Goal: Information Seeking & Learning: Find specific fact

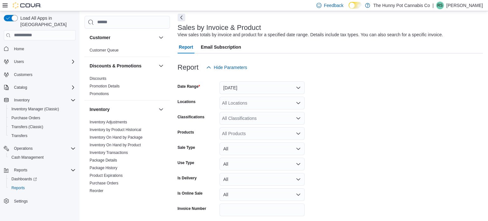
scroll to position [29, 0]
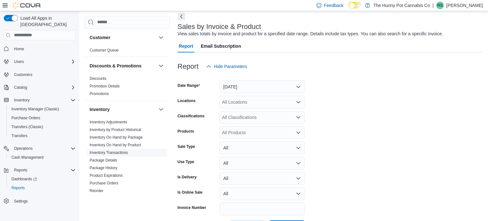
click at [117, 151] on link "Inventory Transactions" at bounding box center [109, 152] width 38 height 4
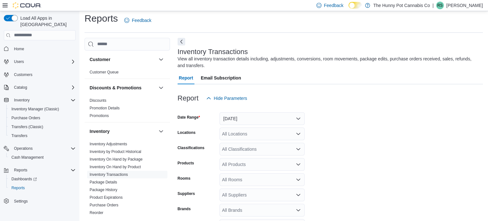
scroll to position [21, 0]
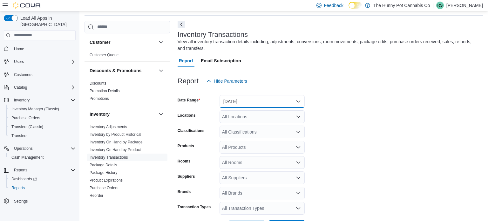
click at [251, 97] on button "Yesterday" at bounding box center [262, 101] width 85 height 13
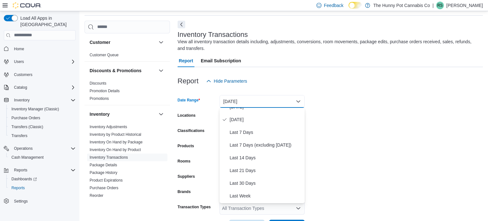
scroll to position [20, 0]
click at [245, 155] on span "Last 14 Days" at bounding box center [266, 158] width 72 height 8
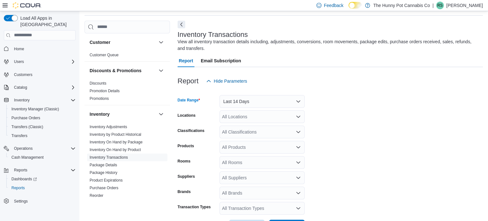
click at [276, 117] on div "All Locations" at bounding box center [262, 116] width 85 height 13
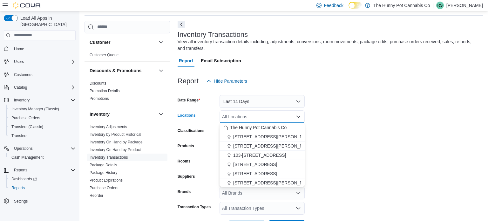
type input "*"
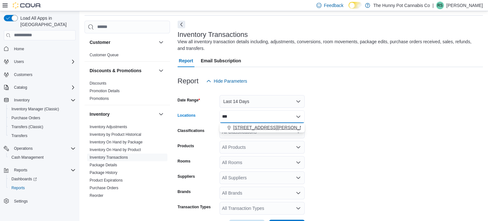
type input "***"
click at [261, 126] on span "[STREET_ADDRESS][PERSON_NAME]" at bounding box center [273, 127] width 81 height 6
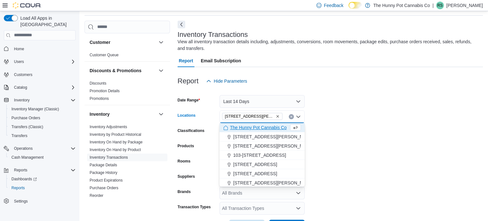
click at [363, 134] on form "Date Range Last 14 Days Locations 659 Upper James St Combo box. Selected. 659 U…" at bounding box center [331, 159] width 306 height 145
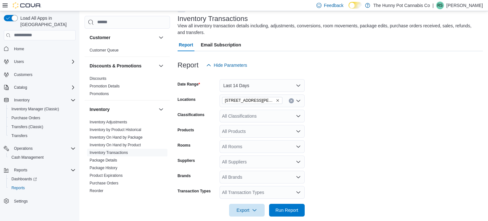
scroll to position [45, 0]
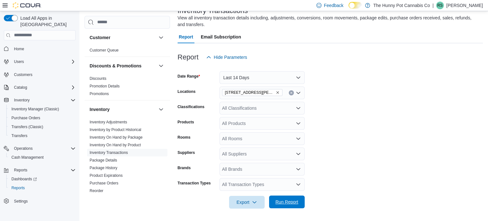
click at [279, 198] on span "Run Report" at bounding box center [287, 202] width 28 height 13
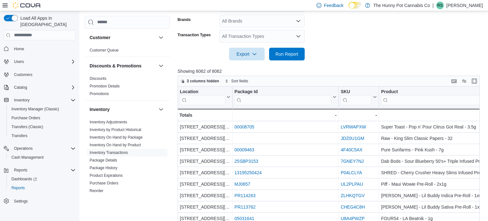
scroll to position [204, 0]
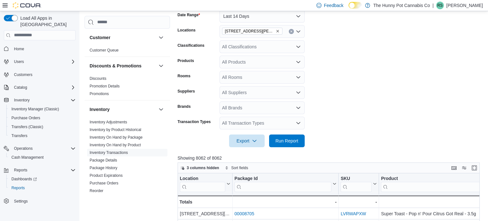
scroll to position [106, 0]
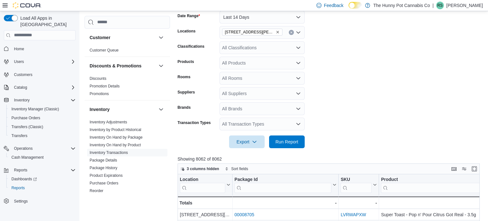
click at [246, 58] on div "All Products" at bounding box center [262, 63] width 85 height 13
paste input "**********"
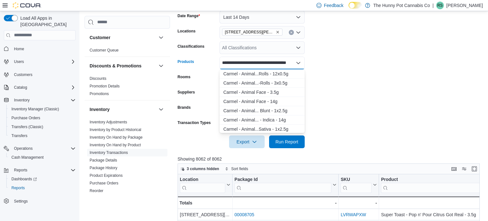
scroll to position [0, 11]
type input "**********"
click at [253, 74] on div "Carmel - Animal...Rolls - 12x0.5g" at bounding box center [263, 74] width 78 height 6
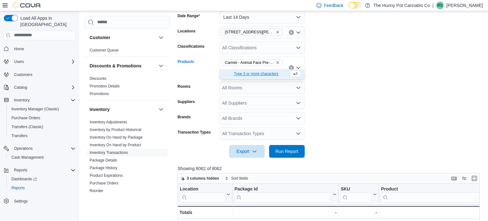
scroll to position [0, 0]
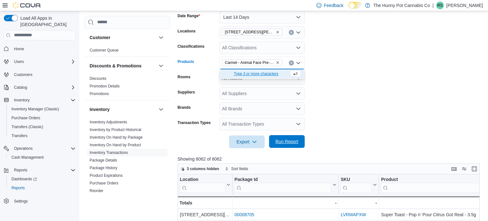
click at [283, 138] on span "Run Report" at bounding box center [287, 141] width 23 height 6
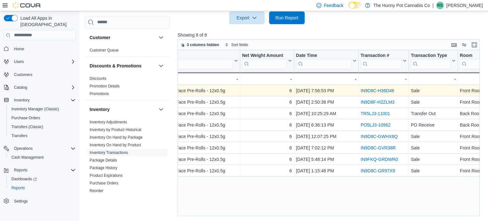
scroll to position [0, 168]
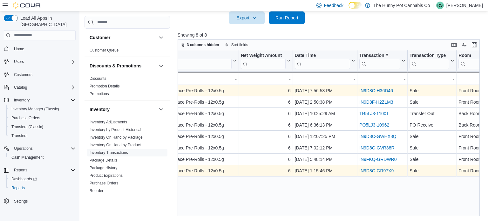
click at [380, 170] on link "IN9D8C-GR97X9" at bounding box center [377, 170] width 34 height 5
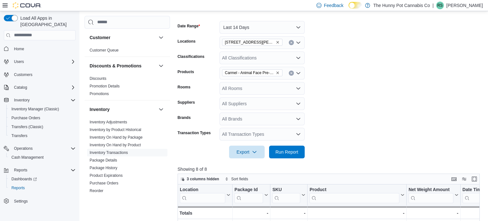
scroll to position [230, 0]
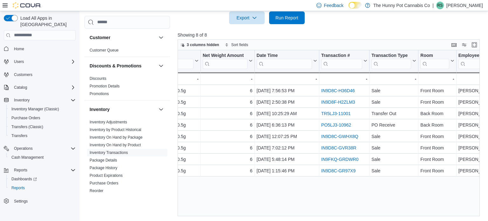
click at [366, 208] on div "Location Click to view column header actions Package Id Click to view column he…" at bounding box center [329, 133] width 303 height 166
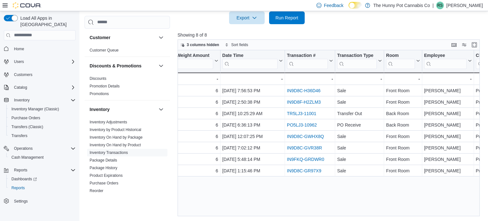
scroll to position [0, 260]
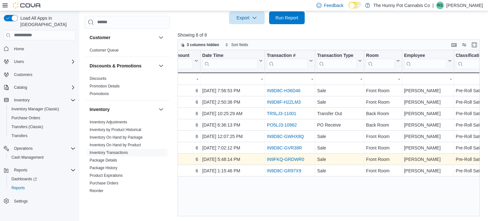
click at [282, 159] on link "IN9FKQ-GRDWR0" at bounding box center [285, 159] width 37 height 5
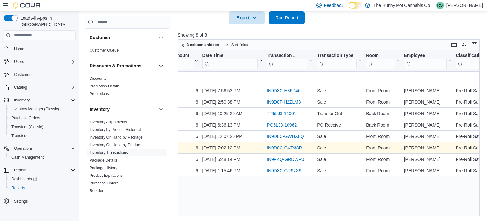
click at [275, 148] on link "IN9D8C-GVR38R" at bounding box center [284, 147] width 35 height 5
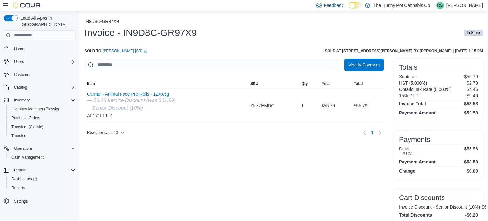
scroll to position [8, 0]
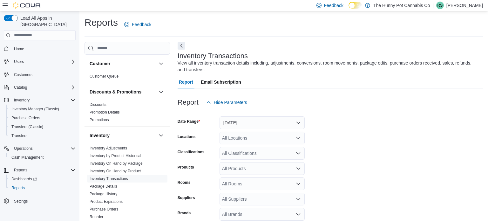
scroll to position [21, 0]
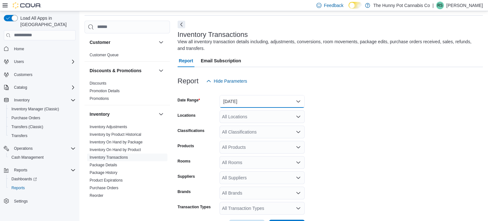
click at [271, 101] on button "Yesterday" at bounding box center [262, 101] width 85 height 13
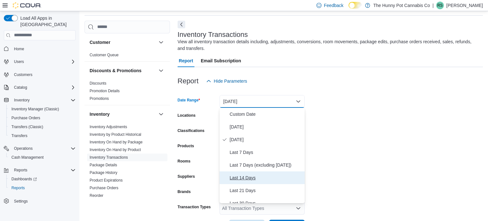
click at [245, 182] on button "Last 14 Days" at bounding box center [262, 177] width 85 height 13
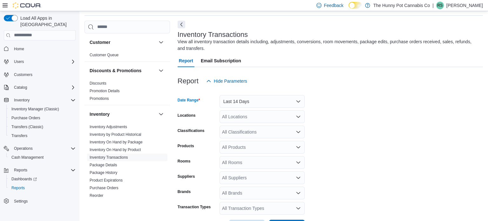
click at [248, 120] on div "All Locations" at bounding box center [262, 116] width 85 height 13
type input "***"
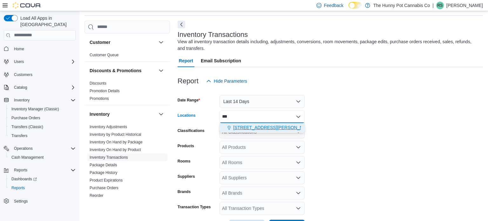
click at [242, 127] on span "[STREET_ADDRESS][PERSON_NAME]" at bounding box center [273, 127] width 81 height 6
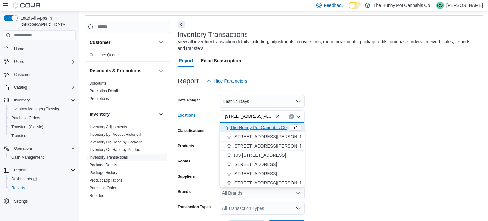
click at [398, 109] on form "Date Range Last 14 Days Locations 659 Upper James St Combo box. Selected. 659 U…" at bounding box center [331, 159] width 306 height 145
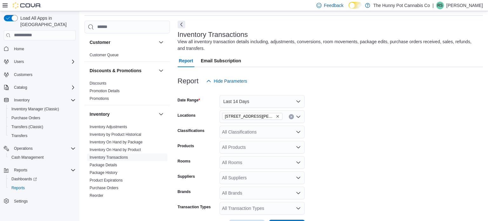
scroll to position [45, 0]
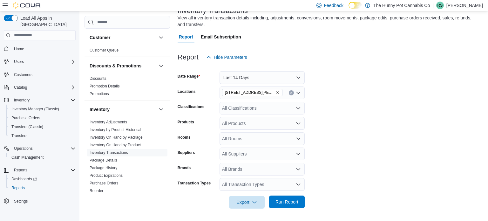
click at [288, 202] on span "Run Report" at bounding box center [287, 202] width 23 height 6
click at [410, 100] on form "Date Range Last 14 Days Locations 659 Upper James St Classifications All Classi…" at bounding box center [331, 136] width 306 height 145
click at [264, 124] on div "All Products" at bounding box center [262, 123] width 85 height 13
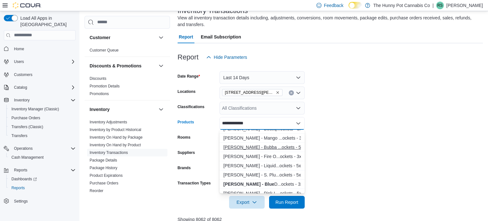
scroll to position [33, 0]
type input "**********"
click at [257, 181] on div "Jeeter - Blue D...ockets - 3x0.5g" at bounding box center [263, 184] width 78 height 6
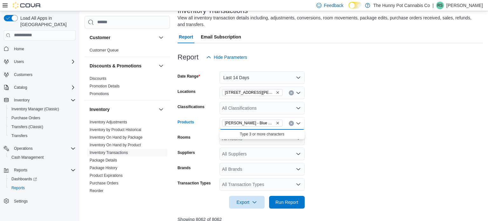
scroll to position [0, 0]
click at [346, 148] on form "Date Range Last 14 Days Locations 659 Upper James St Classifications All Classi…" at bounding box center [331, 136] width 306 height 145
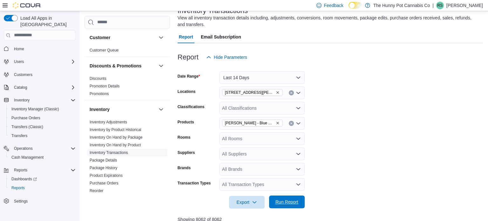
click at [291, 199] on span "Run Report" at bounding box center [287, 202] width 23 height 6
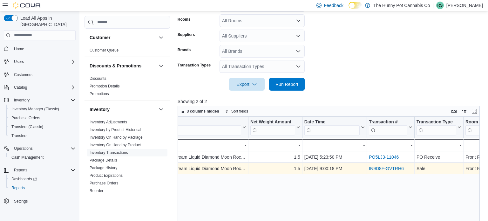
scroll to position [0, 183]
click at [385, 166] on link "IN9D8F-GVTRH6" at bounding box center [387, 168] width 35 height 5
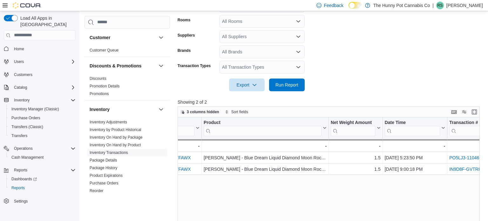
scroll to position [0, 101]
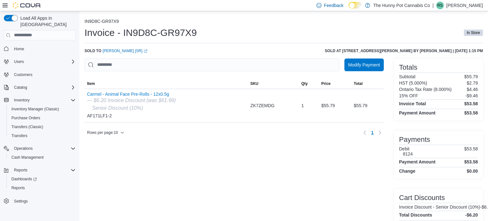
scroll to position [8, 0]
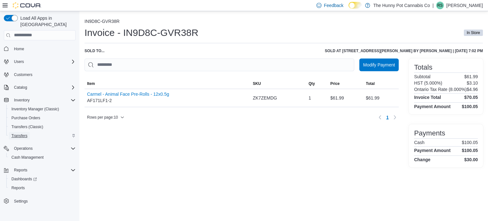
click at [22, 133] on span "Transfers" at bounding box center [19, 135] width 16 height 5
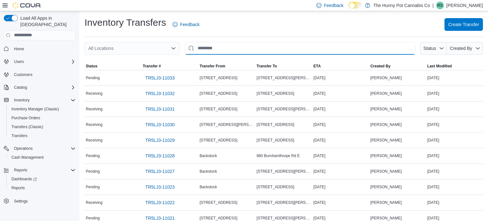
click at [221, 50] on input "This is a search bar. After typing your query, hit enter to filter the results …" at bounding box center [300, 48] width 230 height 13
type input "***"
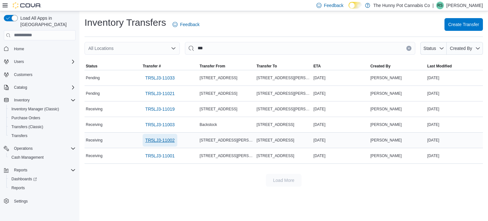
click at [153, 140] on span "TR5LJ3-11002" at bounding box center [160, 140] width 30 height 6
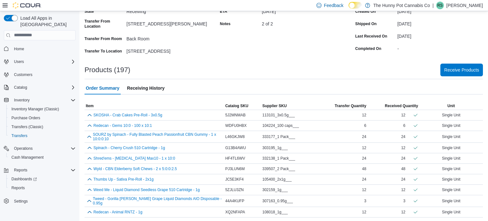
scroll to position [60, 0]
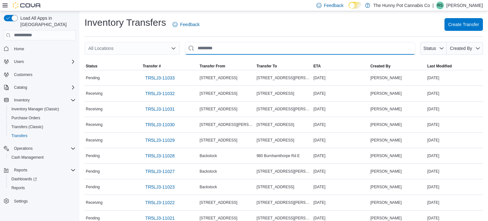
click at [215, 46] on input "This is a search bar. After typing your query, hit enter to filter the results …" at bounding box center [300, 48] width 230 height 13
type input "***"
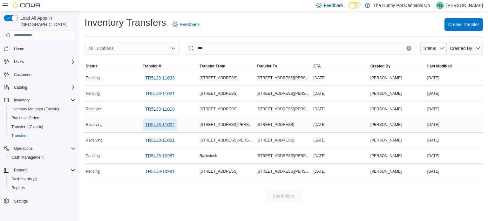
click at [166, 125] on span "TR5LJ3-11002" at bounding box center [160, 124] width 30 height 6
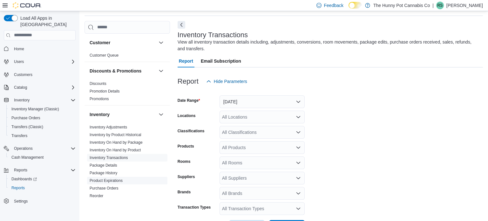
scroll to position [21, 0]
click at [99, 155] on link "Inventory Transactions" at bounding box center [109, 157] width 38 height 4
click at [266, 96] on button "[DATE]" at bounding box center [262, 101] width 85 height 13
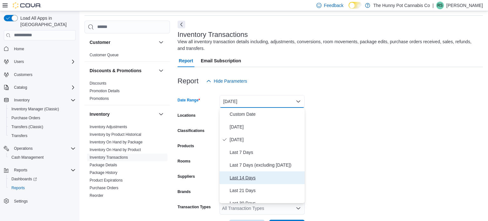
click at [254, 176] on span "Last 14 Days" at bounding box center [266, 178] width 72 height 8
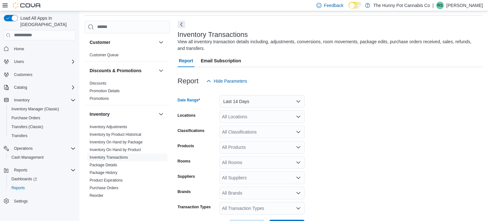
click at [232, 114] on div "All Locations" at bounding box center [262, 116] width 85 height 13
type input "***"
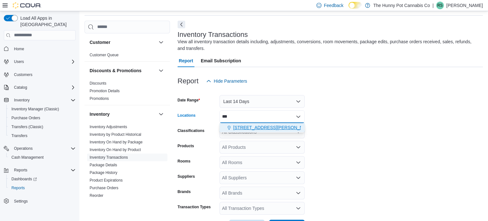
click at [255, 127] on span "[STREET_ADDRESS][PERSON_NAME]" at bounding box center [273, 127] width 81 height 6
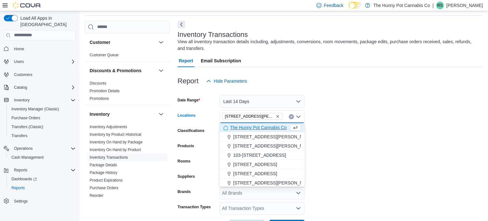
click at [455, 145] on form "Date Range Last 14 Days Locations [STREET_ADDRESS][PERSON_NAME] Selected. [STRE…" at bounding box center [331, 159] width 306 height 145
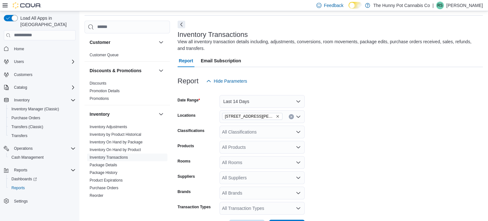
click at [261, 144] on div "All Products" at bounding box center [262, 147] width 85 height 13
type input "*"
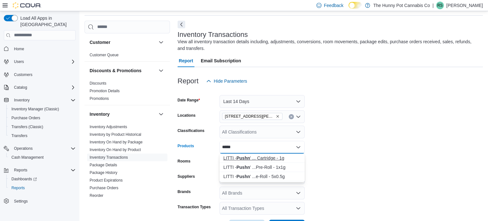
type input "*****"
click at [275, 156] on div "LITTI - Pushn ' ... Cartridge - 1g" at bounding box center [263, 158] width 78 height 6
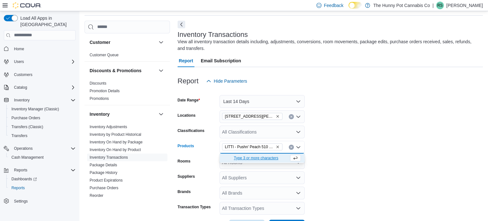
click at [345, 162] on form "Date Range Last 14 Days Locations 659 Upper James St Classifications All Classi…" at bounding box center [331, 159] width 306 height 145
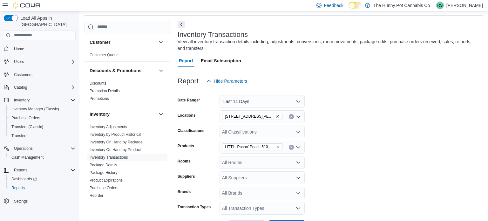
click at [344, 215] on div at bounding box center [331, 217] width 306 height 5
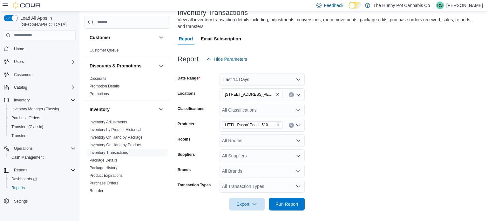
scroll to position [45, 0]
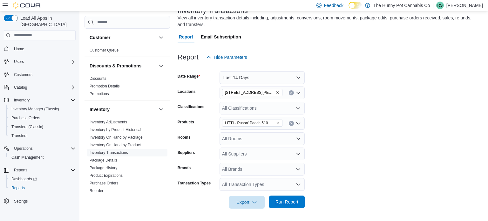
click at [290, 208] on span "Run Report" at bounding box center [287, 202] width 28 height 13
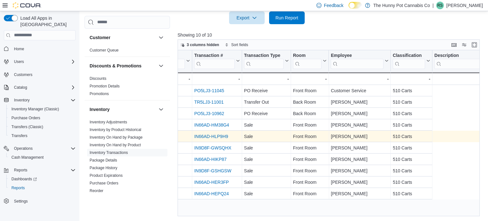
scroll to position [0, 187]
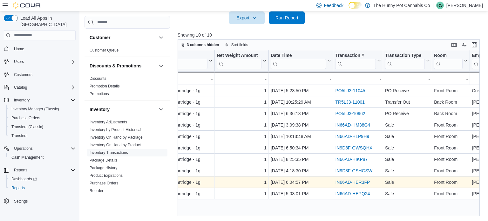
click at [345, 181] on link "IN66AD-HER3FP" at bounding box center [352, 182] width 35 height 5
click at [353, 182] on link "IN66AD-HER3FP" at bounding box center [352, 182] width 35 height 5
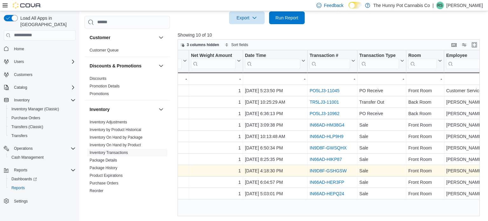
scroll to position [0, 217]
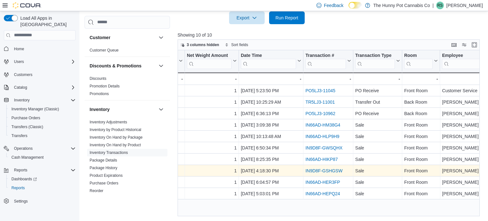
click at [332, 169] on link "IN9D8F-GSHGSW" at bounding box center [324, 170] width 37 height 5
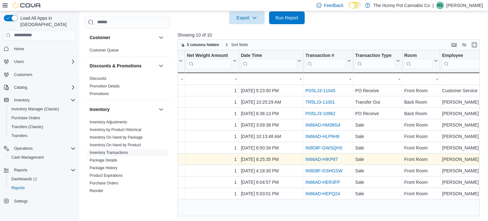
click at [324, 161] on link "IN66AD-HIKP87" at bounding box center [322, 159] width 32 height 5
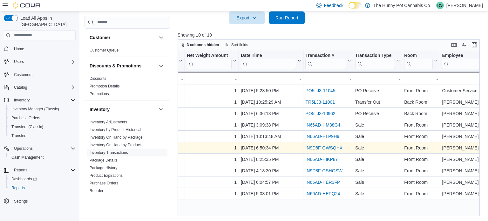
click at [325, 149] on link "IN9D8F-GWSQHX" at bounding box center [324, 147] width 37 height 5
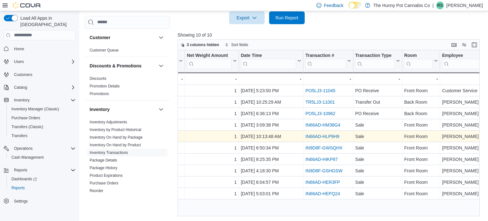
click at [325, 138] on link "IN66AD-HLP9H9" at bounding box center [323, 136] width 34 height 5
click at [317, 141] on div "IN66AD-HLP9H9 - Transaction # URL, column 7, row 5" at bounding box center [329, 136] width 50 height 11
click at [317, 137] on link "IN66AD-HLP9H9" at bounding box center [323, 136] width 34 height 5
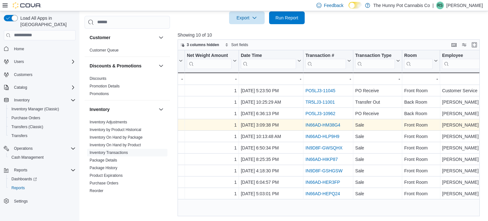
click at [320, 125] on link "IN66AD-HM38G4" at bounding box center [323, 124] width 35 height 5
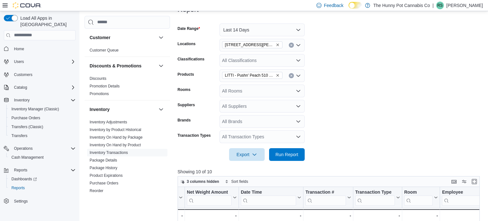
scroll to position [33, 0]
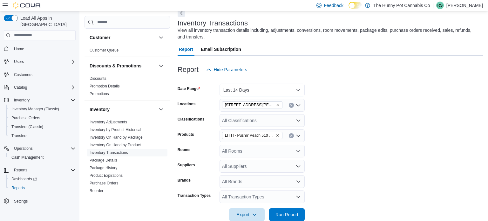
click at [282, 93] on button "Last 14 Days" at bounding box center [262, 90] width 85 height 13
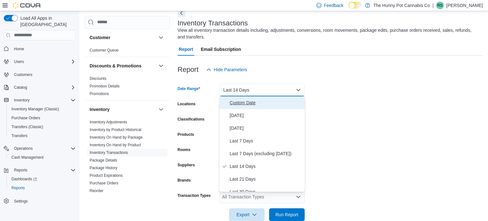
click at [277, 100] on span "Custom Date" at bounding box center [266, 103] width 72 height 8
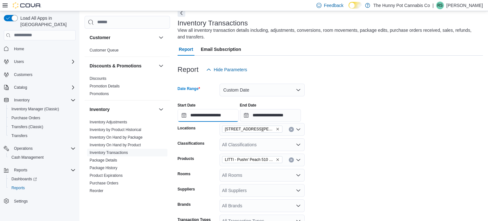
click at [216, 114] on input "**********" at bounding box center [208, 115] width 61 height 13
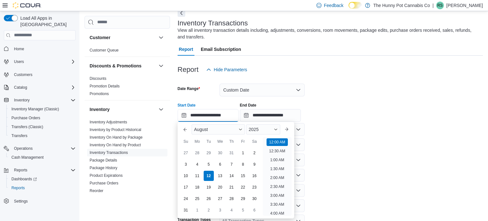
scroll to position [20, 0]
click at [196, 153] on div "28" at bounding box center [197, 152] width 11 height 11
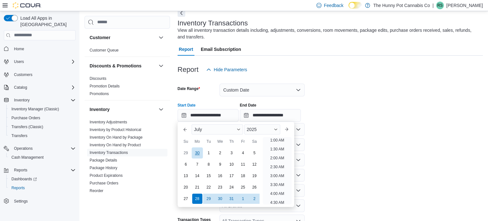
scroll to position [1, 0]
click at [283, 127] on button "Next month" at bounding box center [287, 129] width 10 height 10
type input "**********"
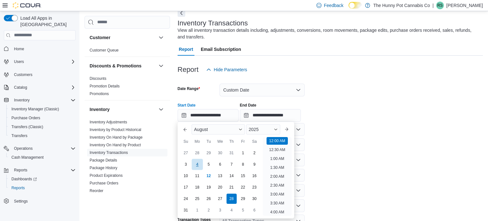
click at [196, 167] on div "4" at bounding box center [197, 164] width 11 height 11
type input "**********"
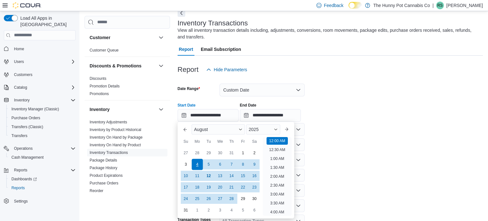
click at [196, 167] on div "4" at bounding box center [197, 164] width 11 height 11
click at [416, 136] on form "**********" at bounding box center [331, 160] width 306 height 169
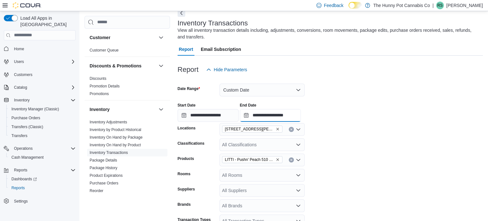
click at [301, 115] on input "**********" at bounding box center [270, 115] width 61 height 13
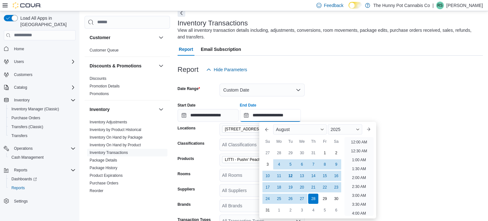
scroll to position [350, 0]
click at [281, 162] on div "4" at bounding box center [279, 164] width 11 height 11
type input "**********"
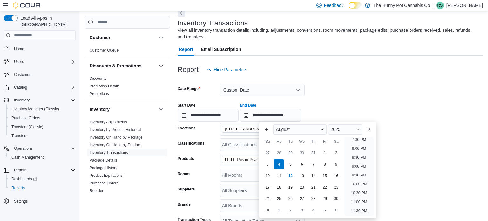
click at [454, 110] on div "**********" at bounding box center [331, 110] width 306 height 24
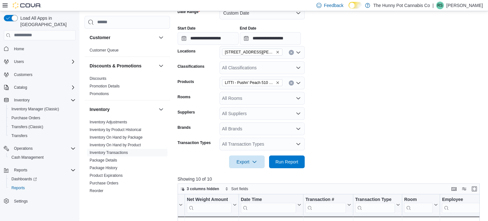
scroll to position [110, 0]
click at [296, 159] on span "Run Report" at bounding box center [287, 161] width 23 height 6
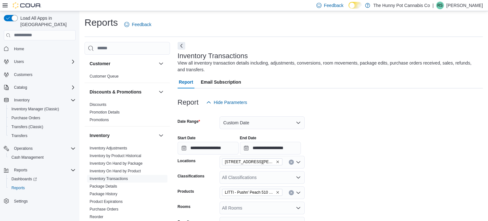
scroll to position [193, 0]
